Goal: Use online tool/utility: Utilize a website feature to perform a specific function

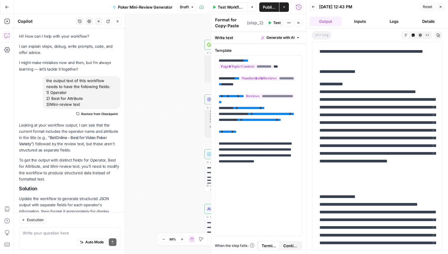
scroll to position [308, 0]
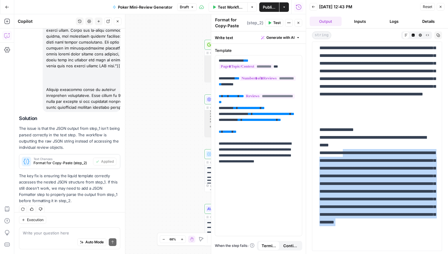
click at [167, 39] on div "Workflow Set Inputs Inputs Google Search Google Search Step 6 Output Expand Out…" at bounding box center [160, 134] width 292 height 240
click at [6, 6] on icon "button" at bounding box center [7, 7] width 4 height 3
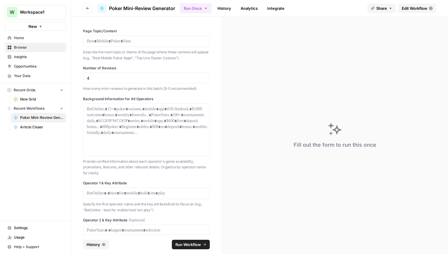
click at [37, 97] on span "New Grid" at bounding box center [41, 99] width 43 height 5
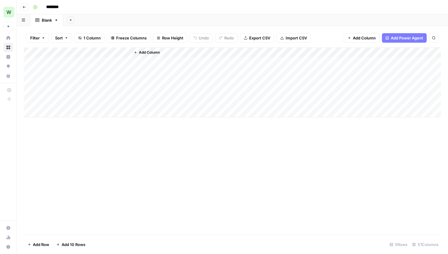
click at [136, 52] on icon "button" at bounding box center [135, 52] width 2 height 2
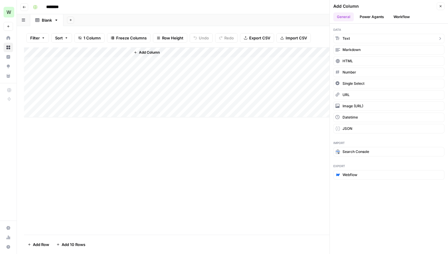
click at [350, 36] on button "Text" at bounding box center [389, 38] width 111 height 9
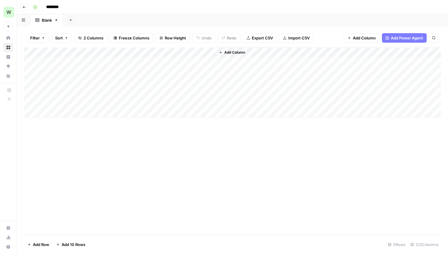
click at [225, 52] on span "Add Column" at bounding box center [235, 52] width 21 height 5
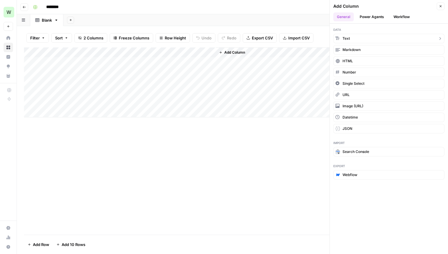
click at [348, 40] on span "Text" at bounding box center [346, 38] width 7 height 5
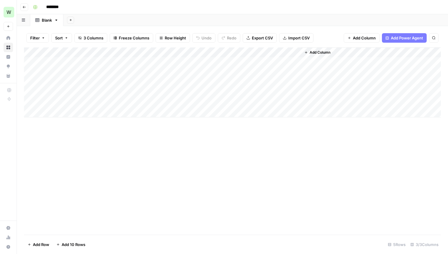
click at [315, 52] on span "Add Column" at bounding box center [320, 52] width 21 height 5
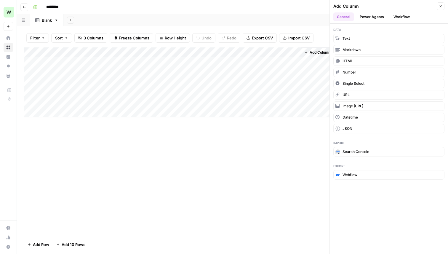
click at [394, 14] on button "Workflow" at bounding box center [401, 16] width 23 height 9
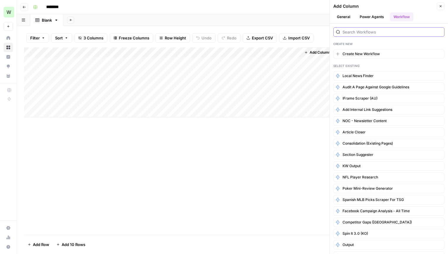
click at [368, 34] on input "search" at bounding box center [392, 32] width 99 height 6
type input "f"
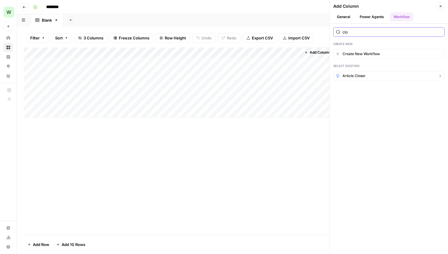
type input "clo"
click at [358, 76] on span "Article Closer" at bounding box center [354, 75] width 23 height 5
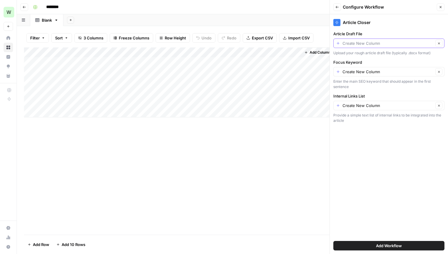
click at [368, 42] on input "Article Draft File" at bounding box center [388, 43] width 91 height 6
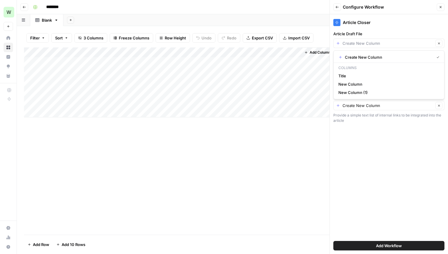
type input "Create New Column"
click at [385, 31] on label "Article Draft File" at bounding box center [389, 34] width 111 height 6
click at [385, 40] on input "Create New Column" at bounding box center [388, 43] width 91 height 6
type input "Create New Column"
click at [377, 246] on span "Add Workflow" at bounding box center [389, 246] width 26 height 6
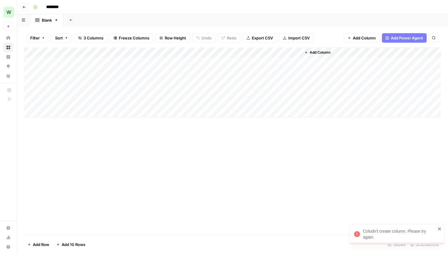
click at [384, 233] on div "Coludn't create column. Please try again." at bounding box center [399, 234] width 73 height 12
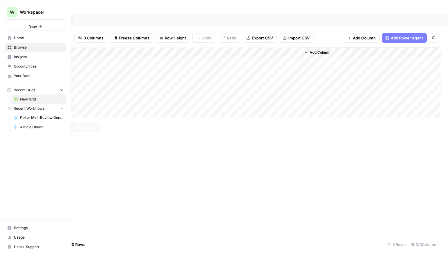
click at [31, 124] on link "Article Closer" at bounding box center [38, 126] width 55 height 9
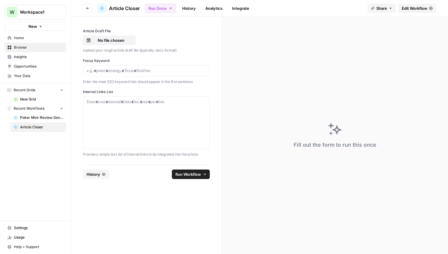
click at [25, 100] on span "New Grid" at bounding box center [41, 99] width 43 height 5
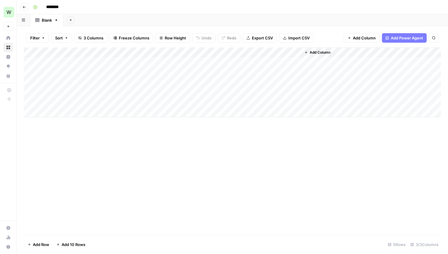
click at [230, 54] on div "Add Column" at bounding box center [232, 82] width 417 height 70
click at [230, 54] on div at bounding box center [259, 53] width 86 height 12
click at [233, 65] on input "New Column (1)" at bounding box center [251, 67] width 60 height 6
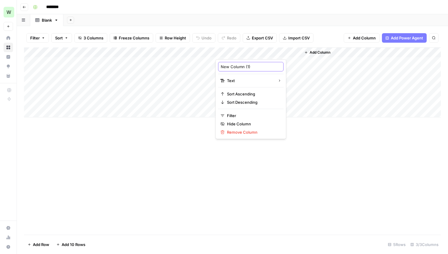
click at [233, 65] on input "New Column (1)" at bounding box center [251, 67] width 60 height 6
type input "O"
type input "Internal Links List"
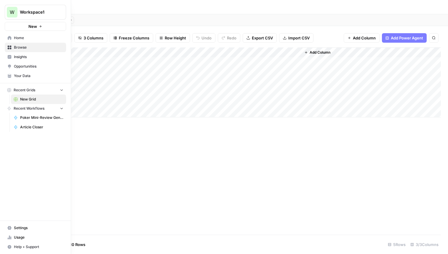
click at [35, 126] on span "Article Closer" at bounding box center [41, 127] width 43 height 5
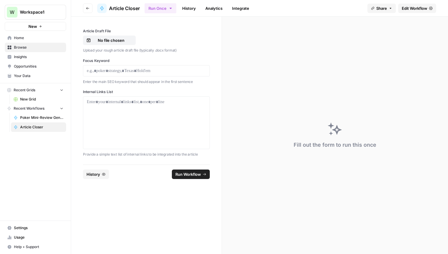
click at [35, 99] on span "New Grid" at bounding box center [41, 99] width 43 height 5
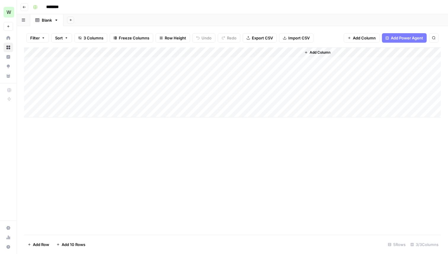
click at [246, 52] on div "Add Column" at bounding box center [232, 82] width 417 height 70
click at [243, 66] on input "Internal Links List" at bounding box center [251, 67] width 60 height 6
type input "Focus Keyword"
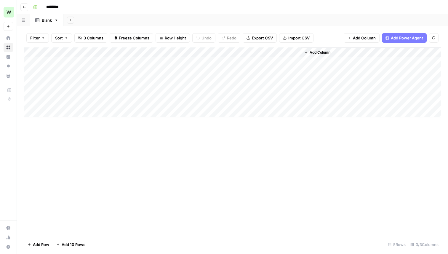
click at [244, 66] on div "Add Column" at bounding box center [232, 82] width 417 height 70
click at [246, 60] on div "Add Column" at bounding box center [232, 82] width 417 height 70
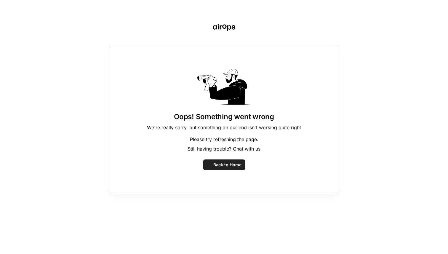
click at [237, 60] on div "Oops! Something went wrong We're really sorry, but something on our end isn't w…" at bounding box center [224, 119] width 231 height 149
click at [221, 162] on span "Back to Home" at bounding box center [228, 165] width 28 height 6
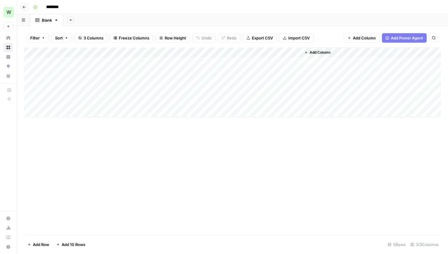
click at [222, 59] on div "Add Column" at bounding box center [232, 82] width 417 height 70
click at [228, 60] on div "Add Column" at bounding box center [232, 82] width 417 height 70
click at [228, 60] on body "W Workspace1 New Home Browse Insights Opportunities Your Data Recent Grids New …" at bounding box center [224, 127] width 448 height 254
type textarea "**********"
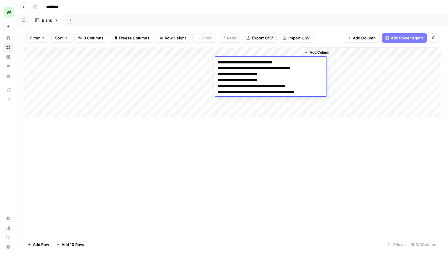
click at [237, 121] on div "Add Column" at bounding box center [232, 140] width 417 height 187
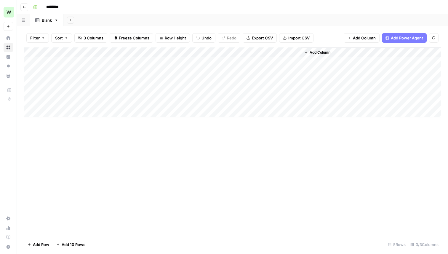
click at [239, 60] on div "Add Column" at bounding box center [232, 82] width 417 height 70
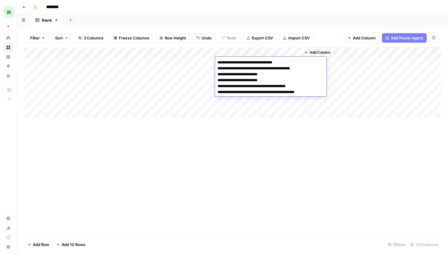
click at [239, 60] on textarea "**********" at bounding box center [269, 77] width 109 height 38
drag, startPoint x: 218, startPoint y: 68, endPoint x: 313, endPoint y: 98, distance: 99.3
click at [313, 98] on body "**********" at bounding box center [224, 127] width 448 height 254
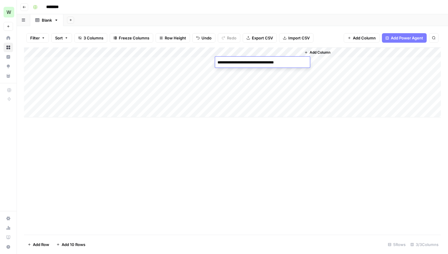
type textarea "**********"
click at [284, 141] on div "Add Column" at bounding box center [232, 140] width 417 height 187
click at [260, 70] on div "Add Column" at bounding box center [232, 82] width 417 height 70
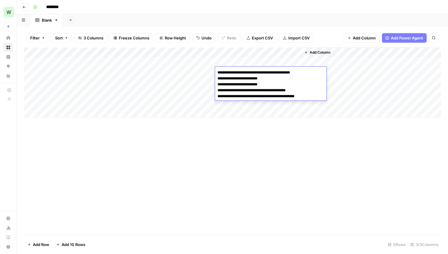
drag, startPoint x: 218, startPoint y: 80, endPoint x: 317, endPoint y: 105, distance: 102.2
click at [317, 105] on body "**********" at bounding box center [224, 127] width 448 height 254
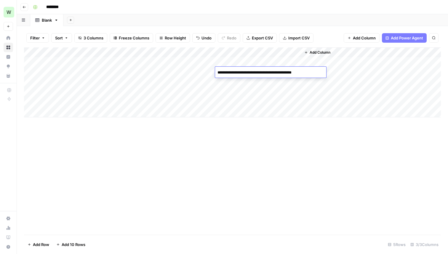
type textarea "**********"
click at [258, 80] on div "Add Column" at bounding box center [232, 82] width 417 height 70
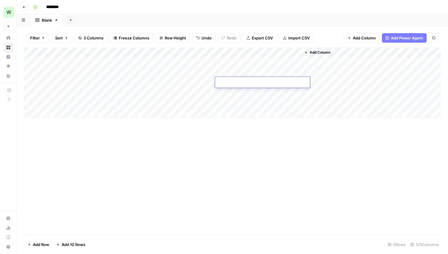
click at [258, 80] on textarea at bounding box center [262, 83] width 95 height 8
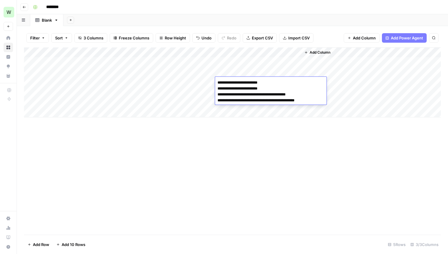
drag, startPoint x: 218, startPoint y: 89, endPoint x: 326, endPoint y: 102, distance: 108.7
click at [326, 102] on body "**********" at bounding box center [224, 127] width 448 height 254
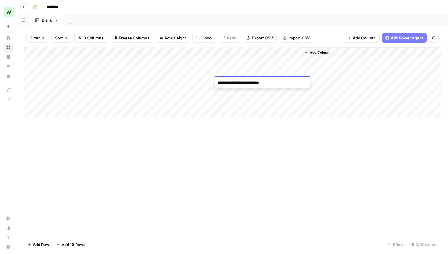
type textarea "**********"
click at [285, 94] on div "Add Column" at bounding box center [232, 82] width 417 height 70
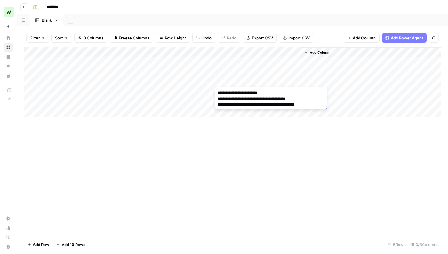
drag, startPoint x: 218, startPoint y: 100, endPoint x: 321, endPoint y: 107, distance: 103.7
click at [321, 107] on textarea "**********" at bounding box center [269, 99] width 109 height 20
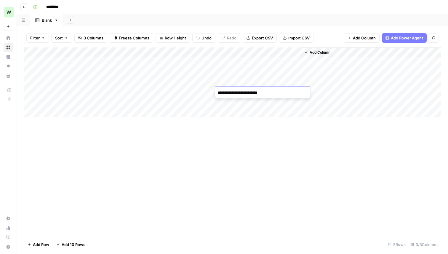
type textarea "**********"
click at [284, 103] on div "Add Column" at bounding box center [232, 82] width 417 height 70
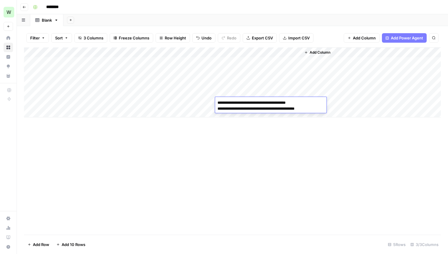
click at [314, 108] on textarea "**********" at bounding box center [269, 106] width 109 height 14
type textarea "**********"
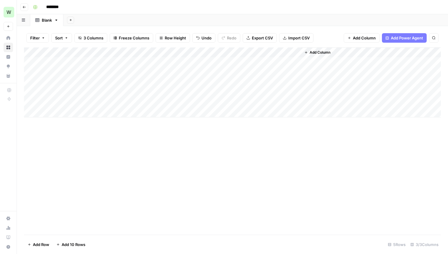
click at [278, 114] on div "Add Column" at bounding box center [232, 82] width 417 height 70
type textarea "**********"
click at [218, 150] on div "Add Column" at bounding box center [232, 140] width 417 height 187
click at [8, 95] on div "New Grid" at bounding box center [8, 95] width 7 height 0
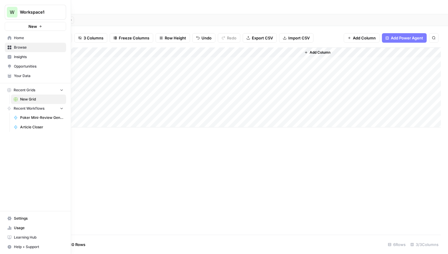
click at [34, 128] on span "Article Closer" at bounding box center [41, 127] width 43 height 5
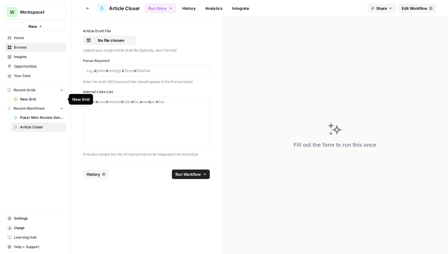
click at [34, 99] on span "New Grid" at bounding box center [41, 99] width 43 height 5
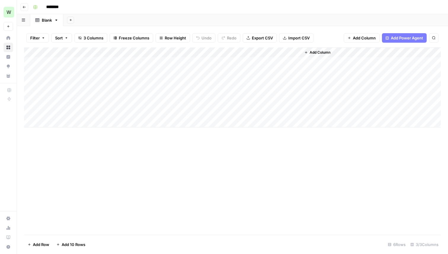
drag, startPoint x: 243, startPoint y: 52, endPoint x: 155, endPoint y: 54, distance: 88.1
click at [155, 54] on div "Add Column" at bounding box center [232, 87] width 417 height 80
click at [238, 50] on div "Add Column" at bounding box center [232, 87] width 417 height 80
click at [233, 64] on input "New Column" at bounding box center [251, 67] width 60 height 6
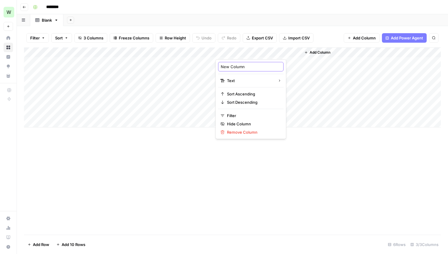
click at [233, 64] on input "New Column" at bounding box center [251, 67] width 60 height 6
type input "Internal Links List"
click at [79, 51] on div "Add Column" at bounding box center [232, 87] width 417 height 80
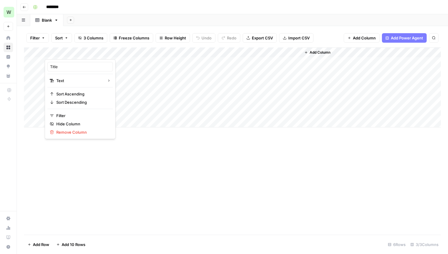
click at [79, 51] on div at bounding box center [88, 53] width 86 height 12
click at [68, 66] on input "Title" at bounding box center [80, 67] width 60 height 6
type input "Article Draft"
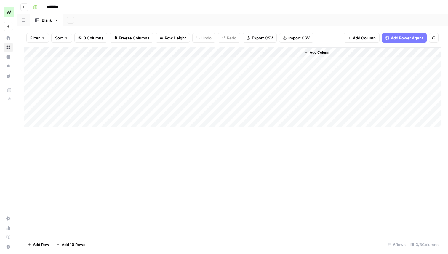
click at [93, 150] on div "Add Column" at bounding box center [232, 140] width 417 height 187
click at [113, 64] on div "Add Column" at bounding box center [232, 87] width 417 height 80
click at [113, 64] on textarea at bounding box center [91, 62] width 95 height 8
click at [110, 131] on div "Add Column" at bounding box center [232, 140] width 417 height 187
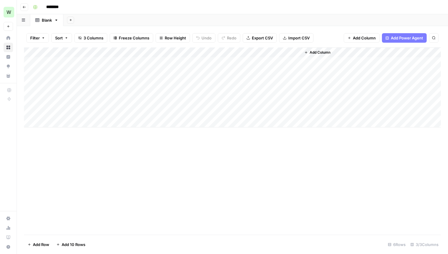
click at [343, 50] on div "Add Column" at bounding box center [371, 87] width 140 height 80
click at [323, 52] on span "Add Column" at bounding box center [320, 52] width 21 height 5
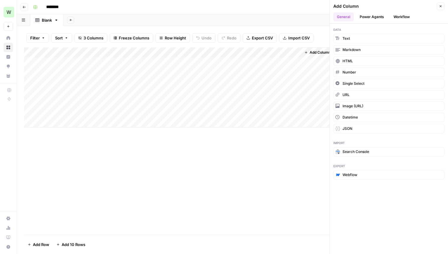
click at [374, 15] on button "Power Agents" at bounding box center [371, 16] width 31 height 9
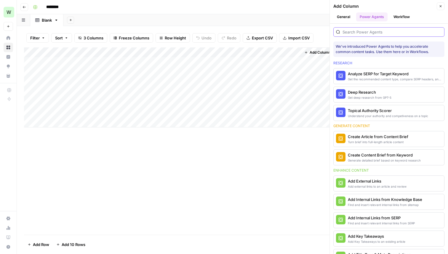
click at [369, 31] on input "search" at bounding box center [392, 32] width 99 height 6
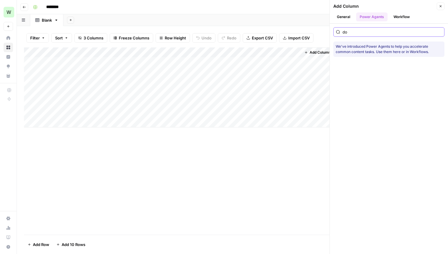
type input "d"
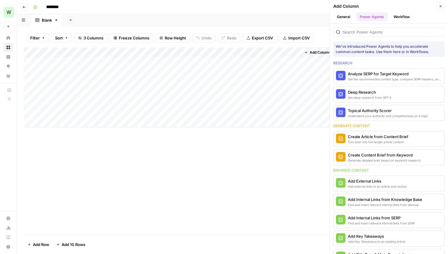
click at [392, 18] on button "Workflow" at bounding box center [401, 16] width 23 height 9
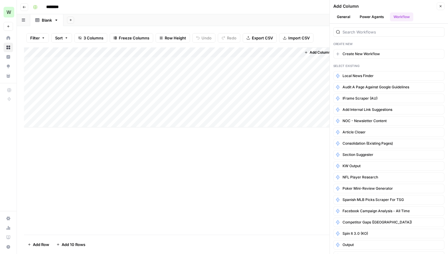
click at [255, 141] on div "Add Column" at bounding box center [232, 140] width 417 height 187
click at [439, 7] on button "Close" at bounding box center [441, 6] width 8 height 8
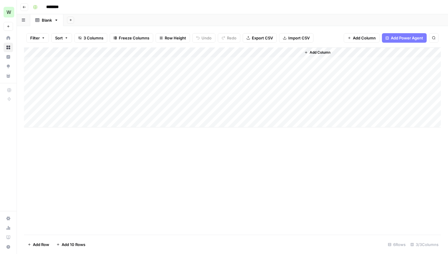
click at [317, 52] on span "Add Column" at bounding box center [320, 52] width 21 height 5
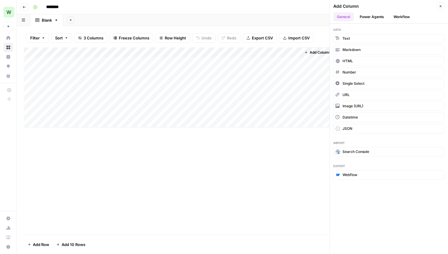
click at [403, 14] on button "Workflow" at bounding box center [401, 16] width 23 height 9
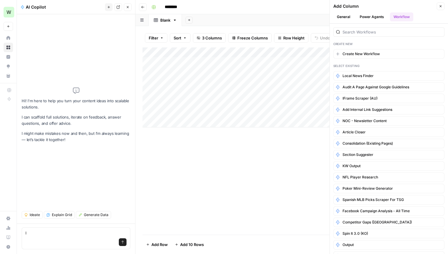
type textarea "l"
click at [388, 35] on div at bounding box center [389, 31] width 111 height 9
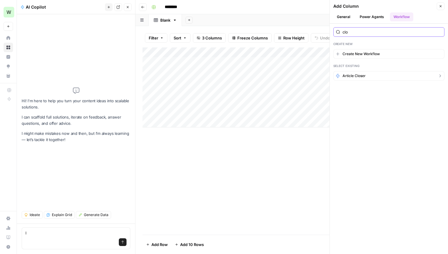
type input "clo"
click at [365, 75] on span "Article Closer" at bounding box center [354, 75] width 23 height 5
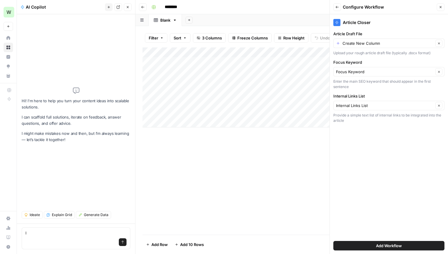
click at [358, 245] on button "Add Workflow" at bounding box center [389, 245] width 111 height 9
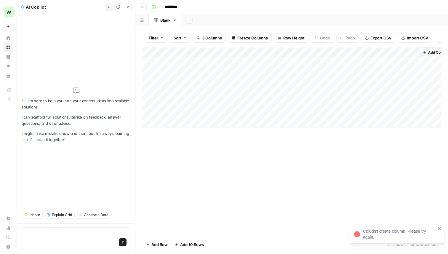
click at [69, 239] on div "Send" at bounding box center [76, 242] width 101 height 13
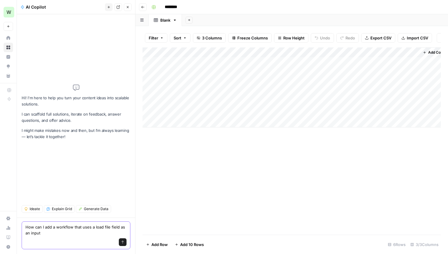
type textarea "How can I add a workflow that uses a load file field as an input?"
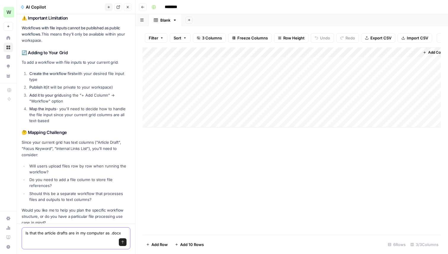
scroll to position [192, 0]
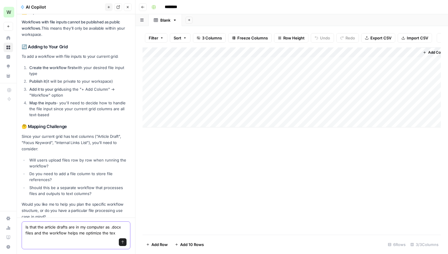
type textarea "Is that the article drafts are in my computer as .docx files and the workflow h…"
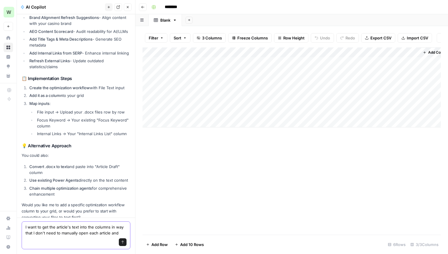
scroll to position [563, 0]
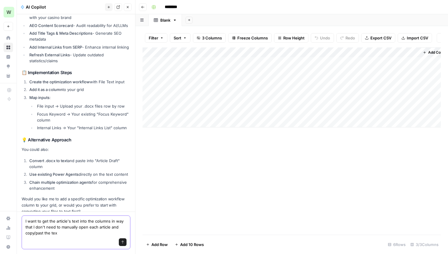
type textarea "I want to get the article's text into the columns in way that I don't need to m…"
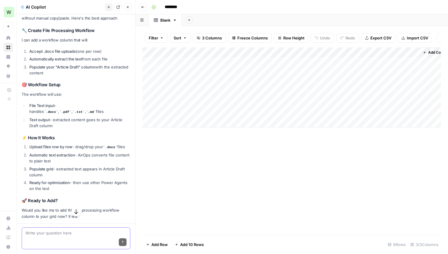
scroll to position [855, 0]
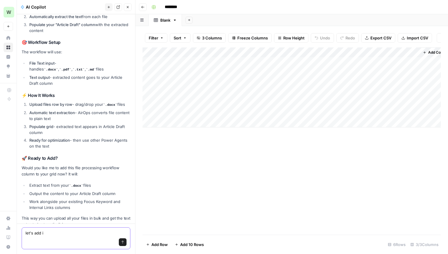
type textarea "let's add it"
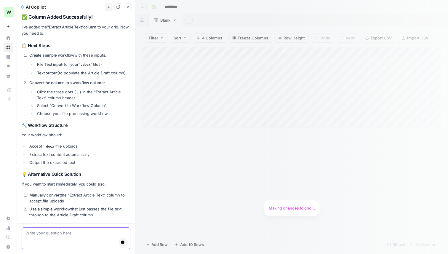
scroll to position [1158, 0]
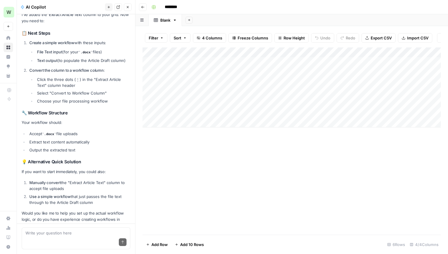
click at [206, 62] on div "Add Column" at bounding box center [292, 87] width 299 height 80
click at [206, 62] on textarea at bounding box center [210, 62] width 95 height 8
click at [204, 92] on div "Add Column" at bounding box center [292, 87] width 299 height 80
click at [179, 69] on div "Add Column" at bounding box center [292, 87] width 299 height 80
click at [179, 60] on div "Add Column" at bounding box center [292, 87] width 299 height 80
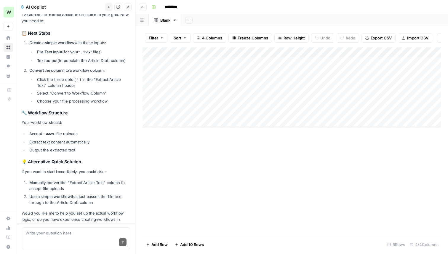
click at [179, 60] on div "Add Column" at bounding box center [292, 87] width 299 height 80
type textarea "*"
click at [69, 243] on div "Send" at bounding box center [76, 242] width 101 height 13
type textarea "yes"
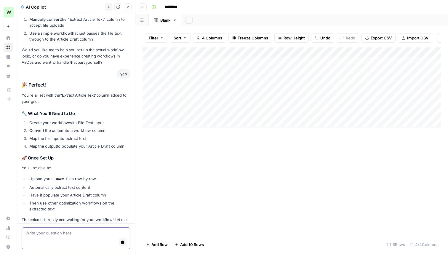
scroll to position [1328, 0]
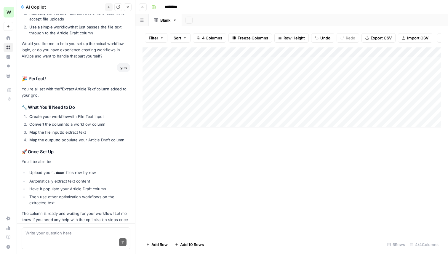
click at [82, 238] on div "Send" at bounding box center [76, 242] width 101 height 13
type textarea "l"
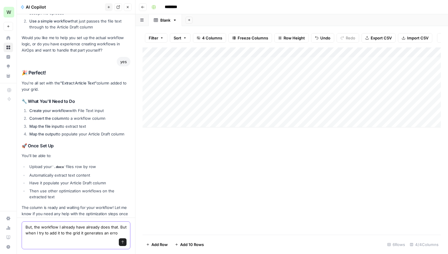
type textarea "But, the workflow I already have already does that. But when I try to add it to…"
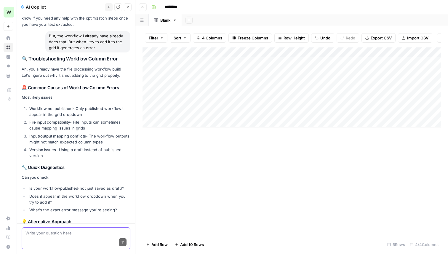
scroll to position [1523, 0]
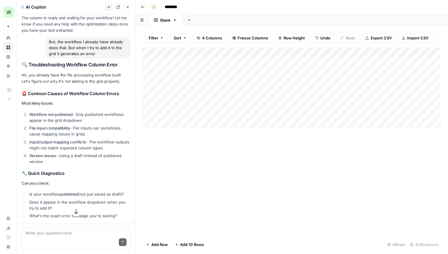
click at [141, 5] on icon "button" at bounding box center [143, 7] width 4 height 4
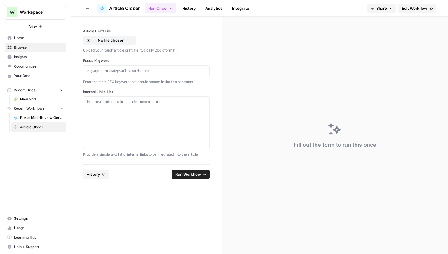
click at [40, 28] on button "New" at bounding box center [35, 26] width 61 height 9
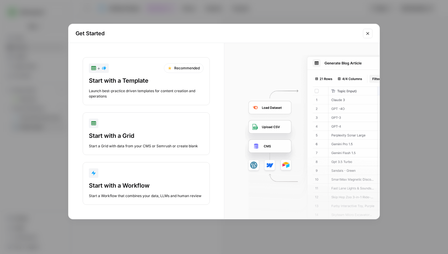
click at [130, 140] on div "Start with a Grid Start a Grid with data from your CMS or Semrush or create bla…" at bounding box center [146, 140] width 115 height 17
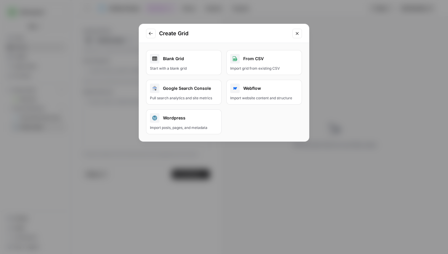
click at [203, 64] on link "Blank Grid Start with a blank grid" at bounding box center [184, 62] width 76 height 25
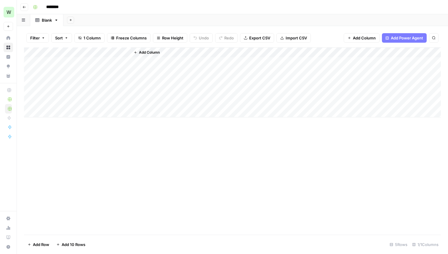
click at [96, 51] on div "Add Column" at bounding box center [232, 82] width 417 height 70
click at [150, 52] on span "Add Column" at bounding box center [149, 52] width 21 height 5
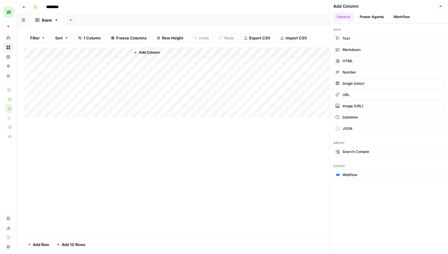
click at [374, 19] on button "Power Agents" at bounding box center [371, 16] width 31 height 9
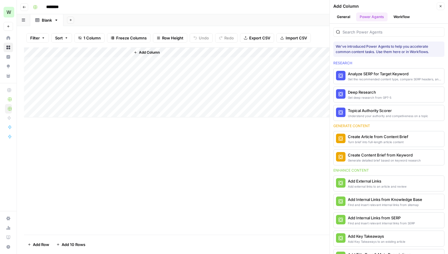
click at [402, 15] on button "Workflow" at bounding box center [401, 16] width 23 height 9
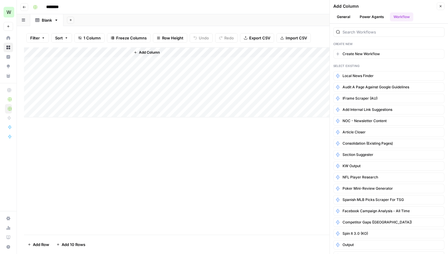
click at [345, 21] on button "General" at bounding box center [344, 16] width 20 height 9
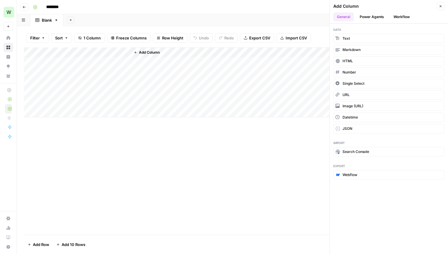
click at [394, 17] on button "Workflow" at bounding box center [401, 16] width 23 height 9
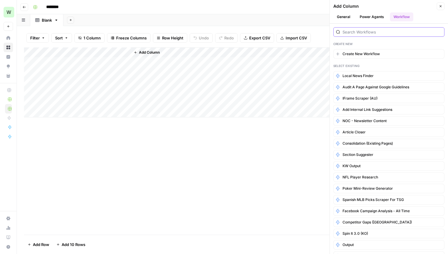
click at [359, 33] on input "search" at bounding box center [392, 32] width 99 height 6
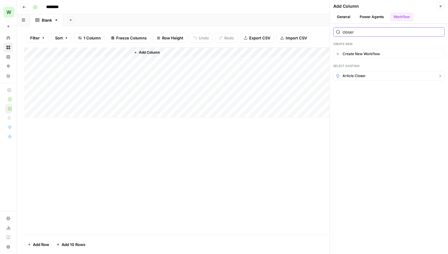
type input "closer"
click at [358, 73] on span "Article Closer" at bounding box center [354, 75] width 23 height 5
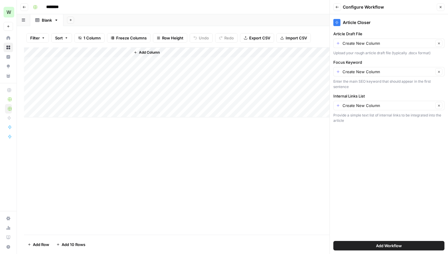
click at [388, 247] on span "Add Workflow" at bounding box center [389, 246] width 26 height 6
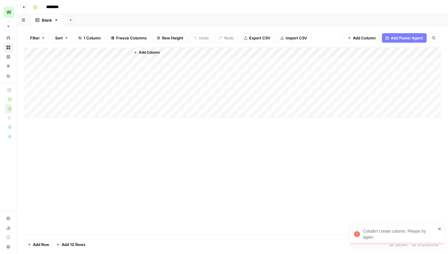
click at [395, 237] on div "Coludn't create column. Please try again." at bounding box center [399, 234] width 73 height 12
click at [375, 36] on span "Add Column" at bounding box center [364, 38] width 23 height 6
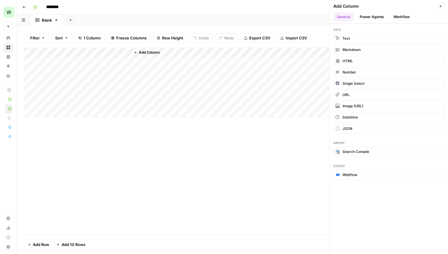
click at [397, 15] on button "Workflow" at bounding box center [401, 16] width 23 height 9
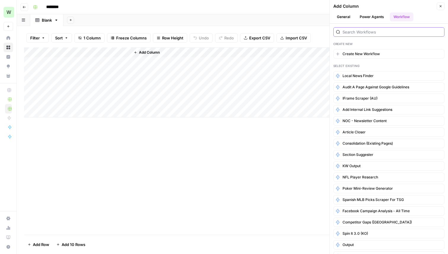
click at [379, 31] on input "search" at bounding box center [392, 32] width 99 height 6
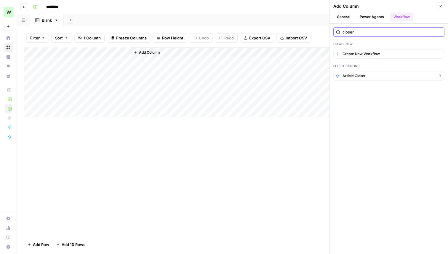
type input "closer"
click at [359, 74] on span "Article Closer" at bounding box center [354, 75] width 23 height 5
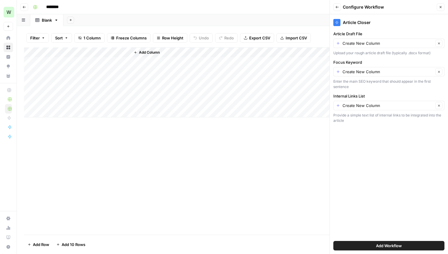
click at [390, 244] on span "Add Workflow" at bounding box center [389, 246] width 26 height 6
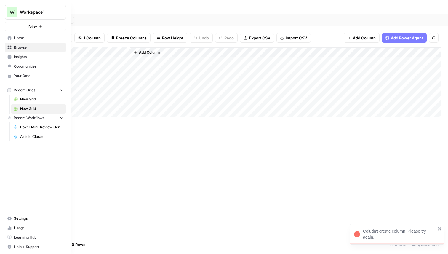
click at [26, 104] on link "New Grid" at bounding box center [38, 99] width 55 height 9
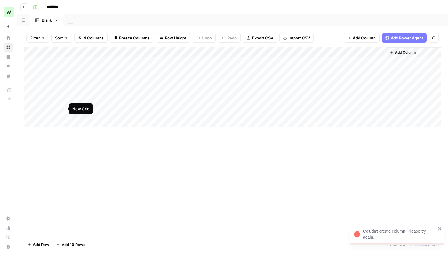
click at [126, 163] on div "Add Column" at bounding box center [232, 140] width 417 height 187
click at [401, 54] on span "Add Column" at bounding box center [405, 52] width 21 height 5
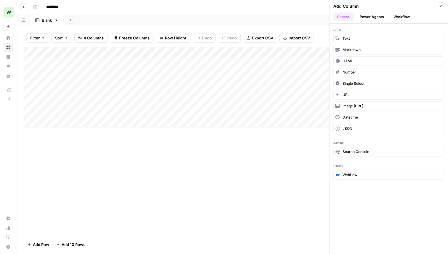
click at [402, 20] on button "Workflow" at bounding box center [401, 16] width 23 height 9
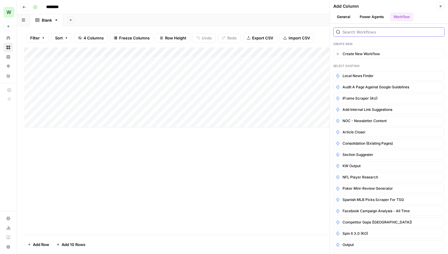
click at [367, 34] on input "search" at bounding box center [392, 32] width 99 height 6
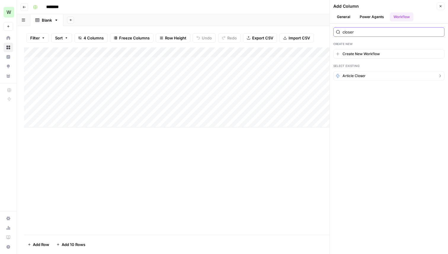
type input "closer"
click at [354, 73] on button "Article Closer" at bounding box center [389, 75] width 111 height 9
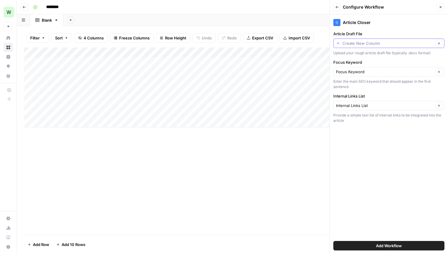
click at [370, 46] on input "Article Draft File" at bounding box center [388, 43] width 91 height 6
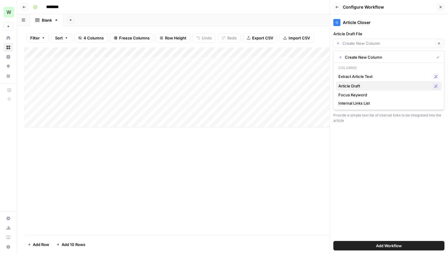
click at [366, 87] on span "Article Draft" at bounding box center [385, 86] width 92 height 6
type input "Article Draft"
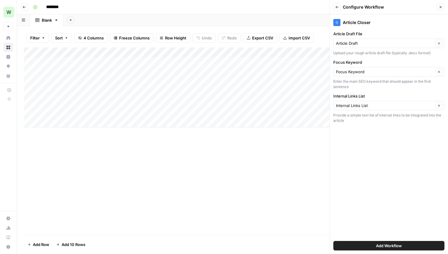
click at [374, 247] on button "Add Workflow" at bounding box center [389, 245] width 111 height 9
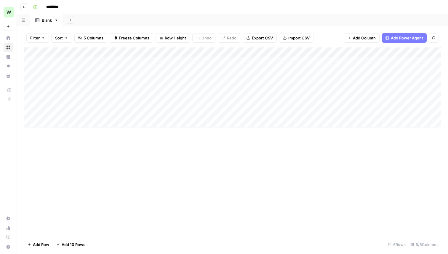
click at [126, 51] on div "Add Column" at bounding box center [232, 87] width 417 height 80
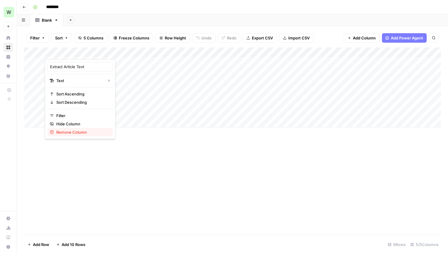
click at [81, 134] on span "Remove Column" at bounding box center [82, 132] width 52 height 6
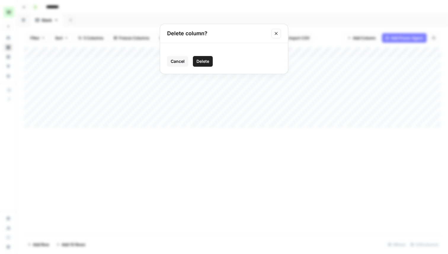
click at [200, 65] on button "Delete" at bounding box center [203, 61] width 20 height 11
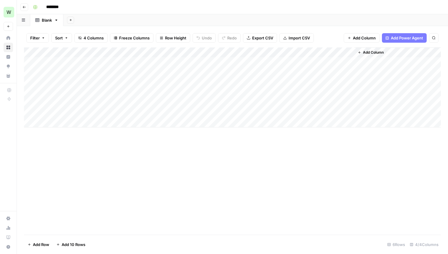
click at [367, 41] on button "Add Column" at bounding box center [362, 37] width 36 height 9
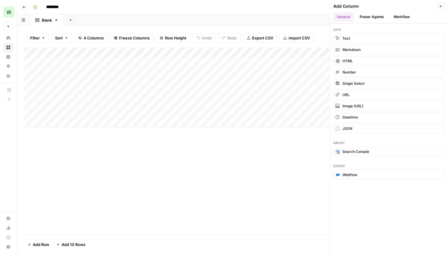
click at [395, 15] on button "Workflow" at bounding box center [401, 16] width 23 height 9
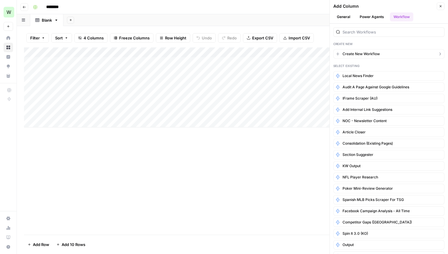
click at [367, 52] on span "Create New Workflow" at bounding box center [361, 53] width 37 height 5
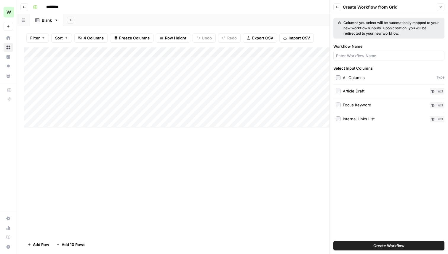
click at [367, 52] on div at bounding box center [389, 55] width 111 height 9
type input "t"
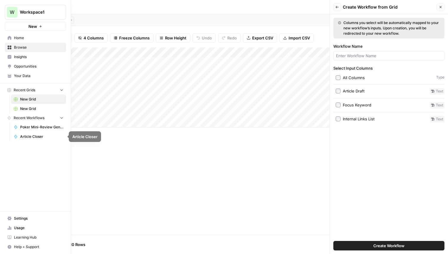
click at [37, 134] on span "Article Closer" at bounding box center [41, 136] width 43 height 5
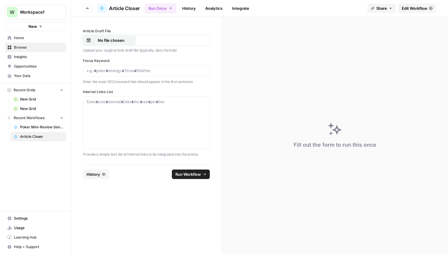
click at [98, 42] on p "No file chosen" at bounding box center [111, 40] width 38 height 6
click at [136, 74] on div at bounding box center [146, 70] width 127 height 11
click at [135, 69] on p at bounding box center [146, 71] width 119 height 6
click at [89, 73] on p "**********" at bounding box center [146, 71] width 119 height 6
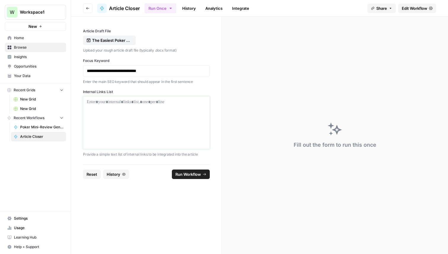
click at [100, 101] on p at bounding box center [146, 102] width 119 height 6
click at [149, 101] on p at bounding box center [146, 102] width 119 height 6
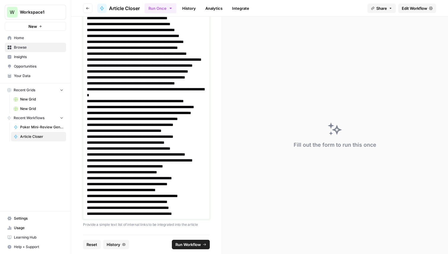
scroll to position [422, 0]
click at [191, 245] on span "Run Workflow" at bounding box center [189, 245] width 26 height 6
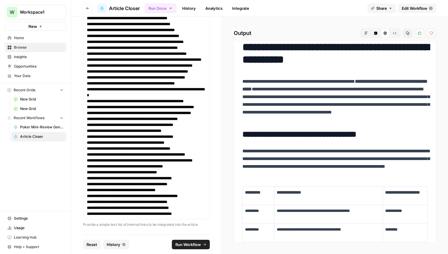
scroll to position [0, 0]
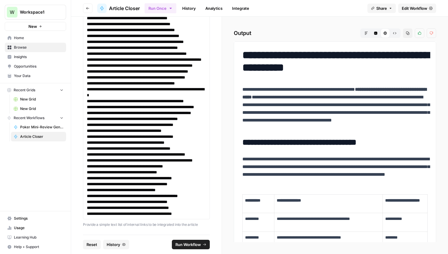
drag, startPoint x: 281, startPoint y: 228, endPoint x: 243, endPoint y: 55, distance: 177.3
copy div "**********"
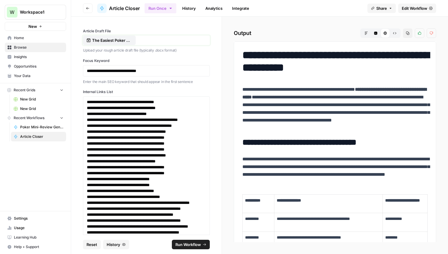
click at [121, 41] on p "The Easiest Poker Games for Beginners_ A Complete Guide.docx" at bounding box center [111, 40] width 38 height 6
click at [126, 73] on p "**********" at bounding box center [146, 71] width 119 height 6
click at [196, 244] on span "Run Workflow" at bounding box center [189, 245] width 26 height 6
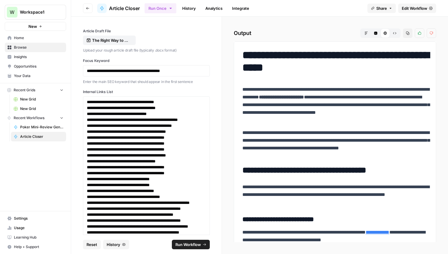
click at [248, 58] on h1 "**********" at bounding box center [335, 61] width 185 height 25
click at [246, 55] on h1 "**********" at bounding box center [335, 61] width 185 height 25
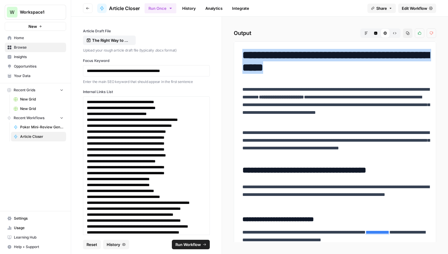
click at [246, 55] on h1 "**********" at bounding box center [335, 61] width 185 height 25
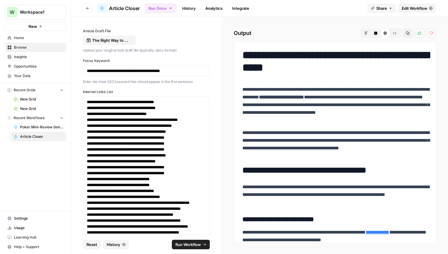
click at [249, 55] on h1 "**********" at bounding box center [335, 61] width 185 height 25
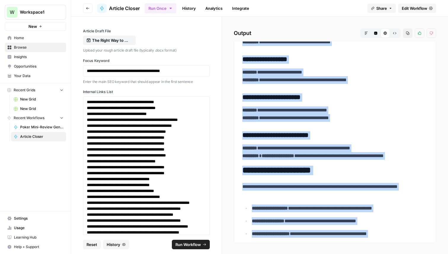
scroll to position [1906, 0]
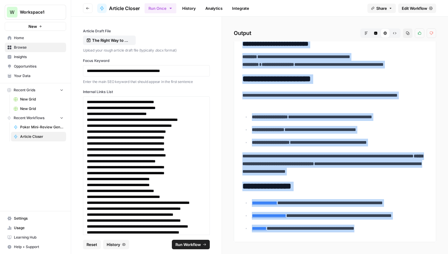
drag, startPoint x: 244, startPoint y: 55, endPoint x: 360, endPoint y: 254, distance: 230.7
click at [360, 254] on div "**********" at bounding box center [335, 136] width 226 height 238
copy div "**********"
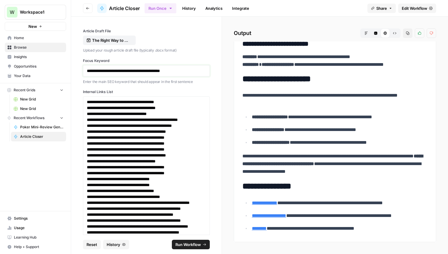
click at [129, 70] on p "**********" at bounding box center [146, 71] width 119 height 6
click at [123, 42] on p "The Right Way to Play Pocket Aces in [US_STATE] Hold’em.docx" at bounding box center [111, 40] width 38 height 6
click at [198, 245] on span "Run Workflow" at bounding box center [189, 245] width 26 height 6
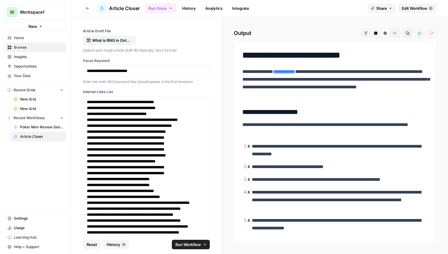
scroll to position [535, 0]
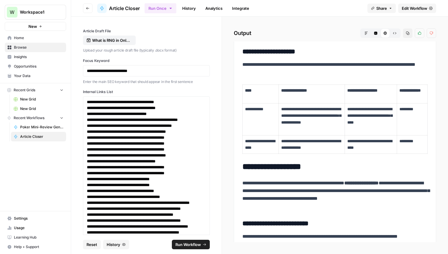
click at [215, 138] on div "**********" at bounding box center [146, 126] width 151 height 218
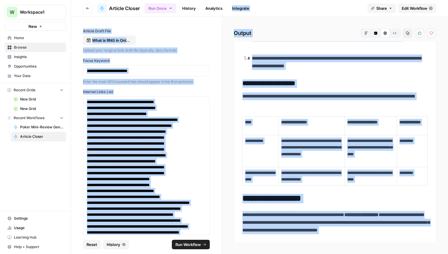
scroll to position [0, 0]
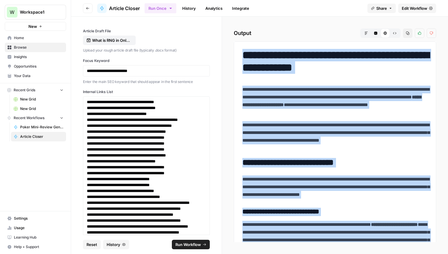
drag, startPoint x: 313, startPoint y: 229, endPoint x: 246, endPoint y: 50, distance: 190.6
click at [129, 39] on p "What is RNG in Online Poker.docx" at bounding box center [111, 40] width 38 height 6
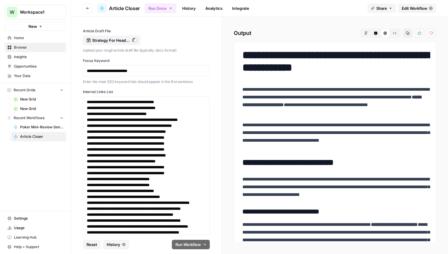
click at [161, 74] on div "**********" at bounding box center [146, 70] width 127 height 11
click at [157, 74] on p "**********" at bounding box center [146, 71] width 119 height 6
click at [212, 82] on div "**********" at bounding box center [146, 126] width 151 height 218
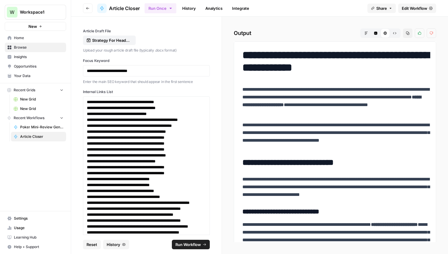
click at [224, 130] on div "**********" at bounding box center [335, 136] width 226 height 238
click at [195, 243] on span "Run Workflow" at bounding box center [189, 245] width 26 height 6
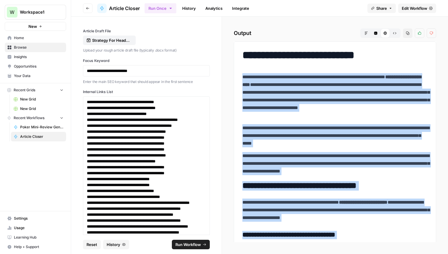
drag, startPoint x: 316, startPoint y: 230, endPoint x: 240, endPoint y: 74, distance: 173.0
copy body "Oops! Your window is too small AirOps is currently only supported on desktop de…"
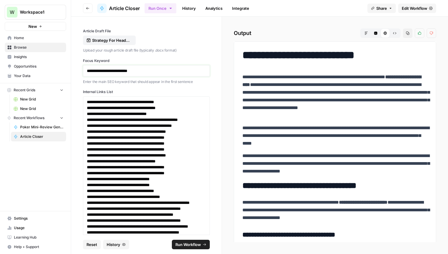
click at [100, 71] on p "**********" at bounding box center [146, 71] width 119 height 6
click at [114, 44] on button "Strategy For Heads-Up Poker.docx" at bounding box center [109, 40] width 53 height 9
click at [200, 241] on button "Run Workflow" at bounding box center [191, 244] width 38 height 9
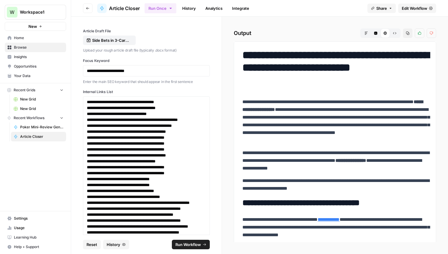
click at [244, 53] on h1 "**********" at bounding box center [335, 67] width 185 height 37
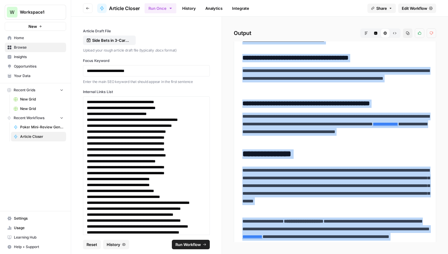
scroll to position [1429, 0]
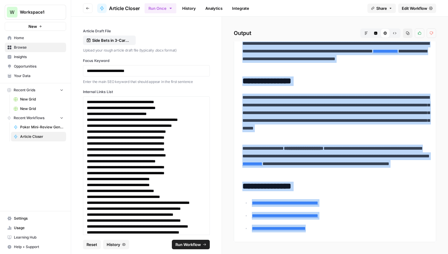
drag, startPoint x: 243, startPoint y: 101, endPoint x: 343, endPoint y: 227, distance: 161.3
copy div "**********"
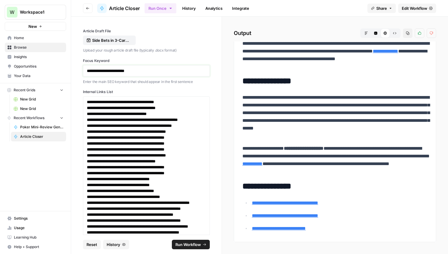
click at [149, 69] on p "**********" at bounding box center [146, 71] width 119 height 6
click at [127, 40] on p "Side Bets in 3-Card Poker_ The Complete Guide to Making Smart Decisions.docx" at bounding box center [111, 40] width 38 height 6
click at [202, 243] on button "Run Workflow" at bounding box center [191, 244] width 38 height 9
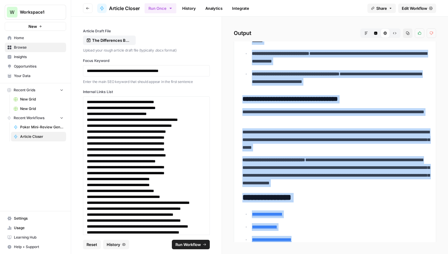
scroll to position [1688, 0]
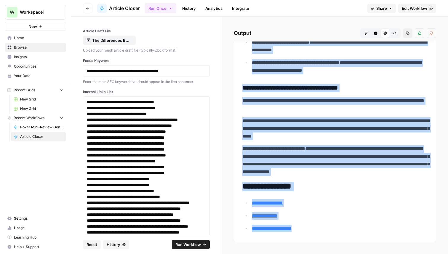
drag, startPoint x: 243, startPoint y: 101, endPoint x: 317, endPoint y: 243, distance: 160.2
click at [317, 243] on div "**********" at bounding box center [335, 136] width 226 height 238
copy div "**********"
